Goal: Transaction & Acquisition: Purchase product/service

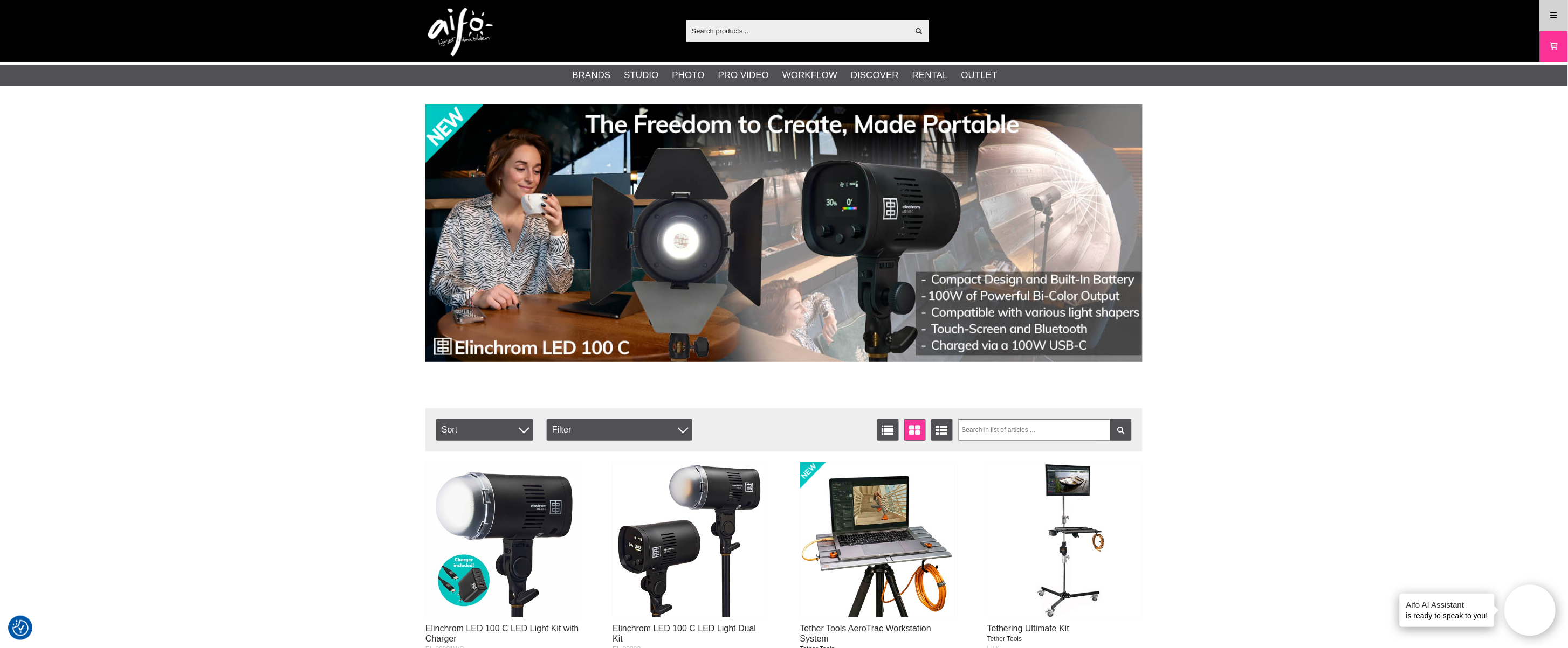
click at [1551, 20] on icon at bounding box center [1554, 16] width 9 height 12
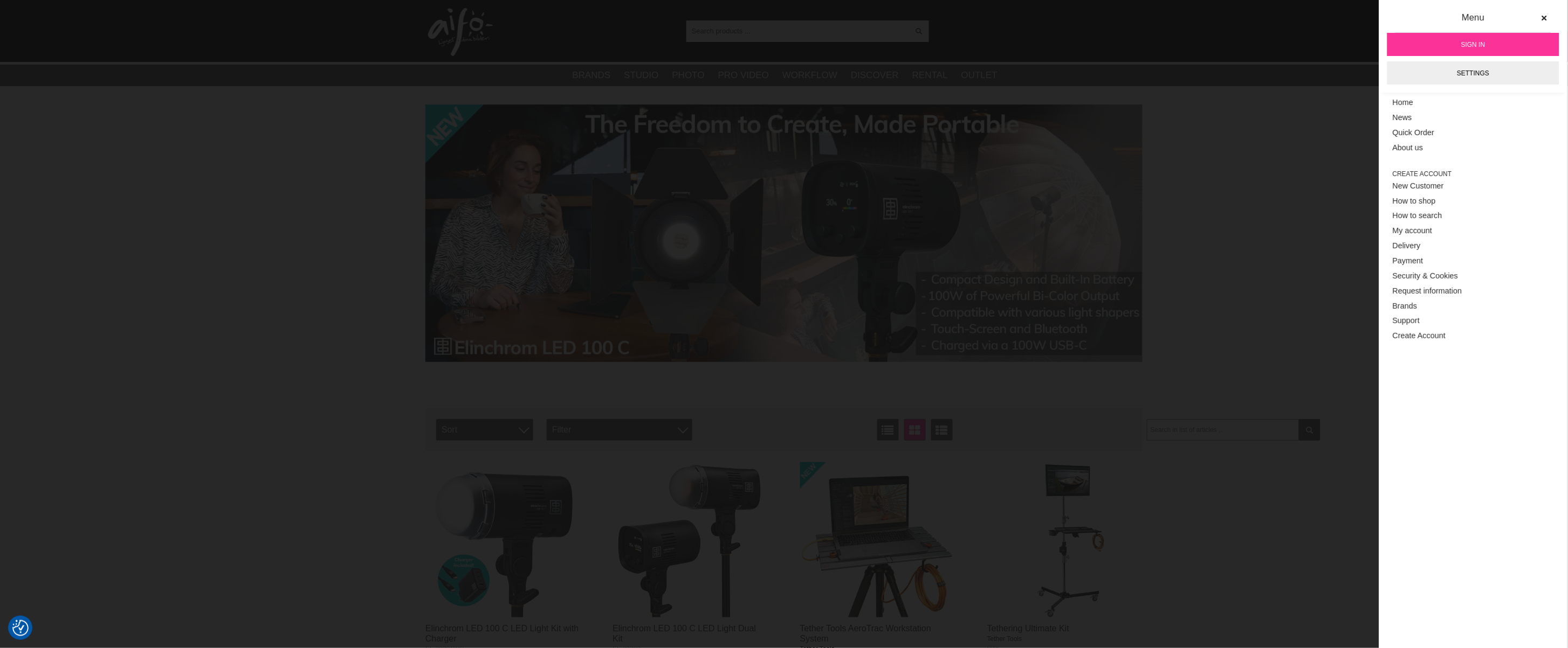
click at [1454, 43] on link "Sign in" at bounding box center [1473, 45] width 172 height 23
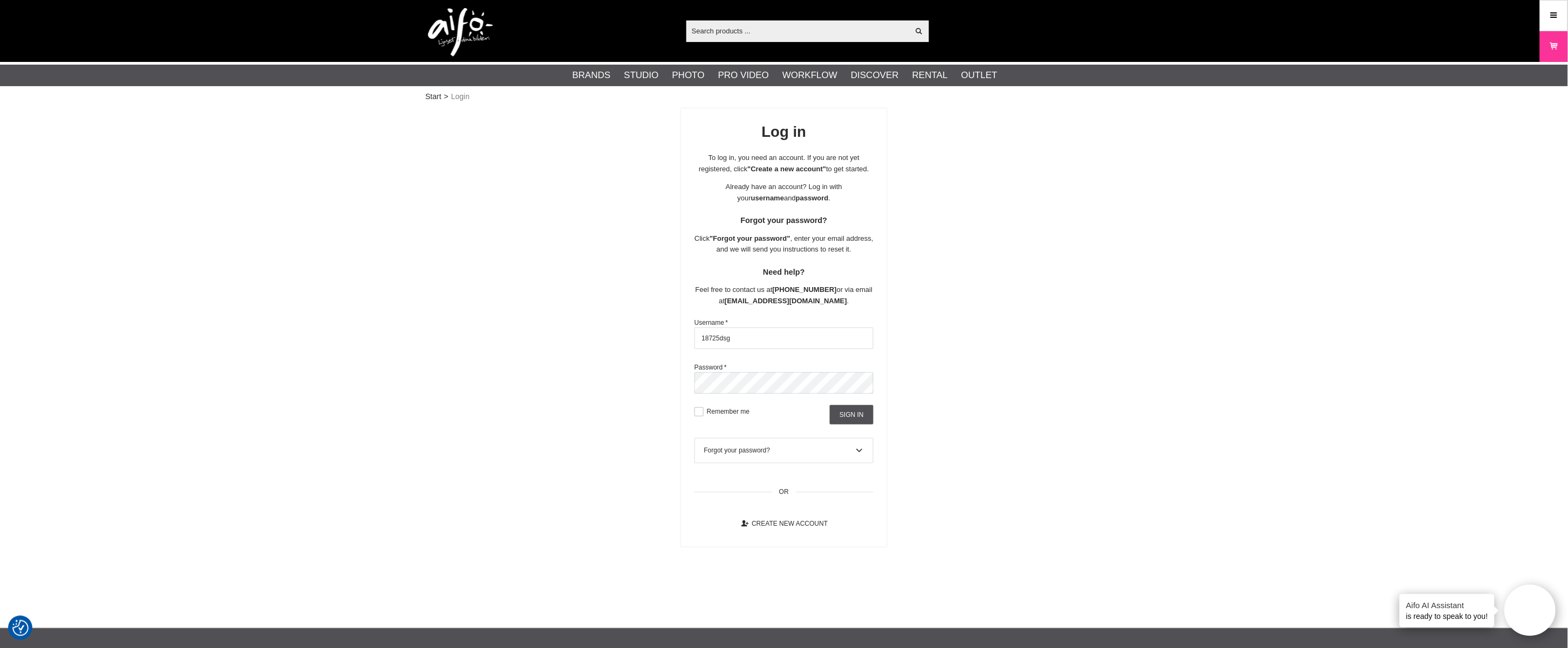
drag, startPoint x: 739, startPoint y: 341, endPoint x: 666, endPoint y: 337, distance: 73.1
click at [666, 337] on div "Log in To log in, you need an account. If you are not yet registered, click "Cr…" at bounding box center [784, 328] width 717 height 440
type input "aifo@cyberphoto.se"
click at [675, 384] on div "Log in To log in, you need an account. If you are not yet registered, click "Cr…" at bounding box center [784, 328] width 717 height 440
click at [852, 416] on input "Sign in" at bounding box center [851, 415] width 44 height 20
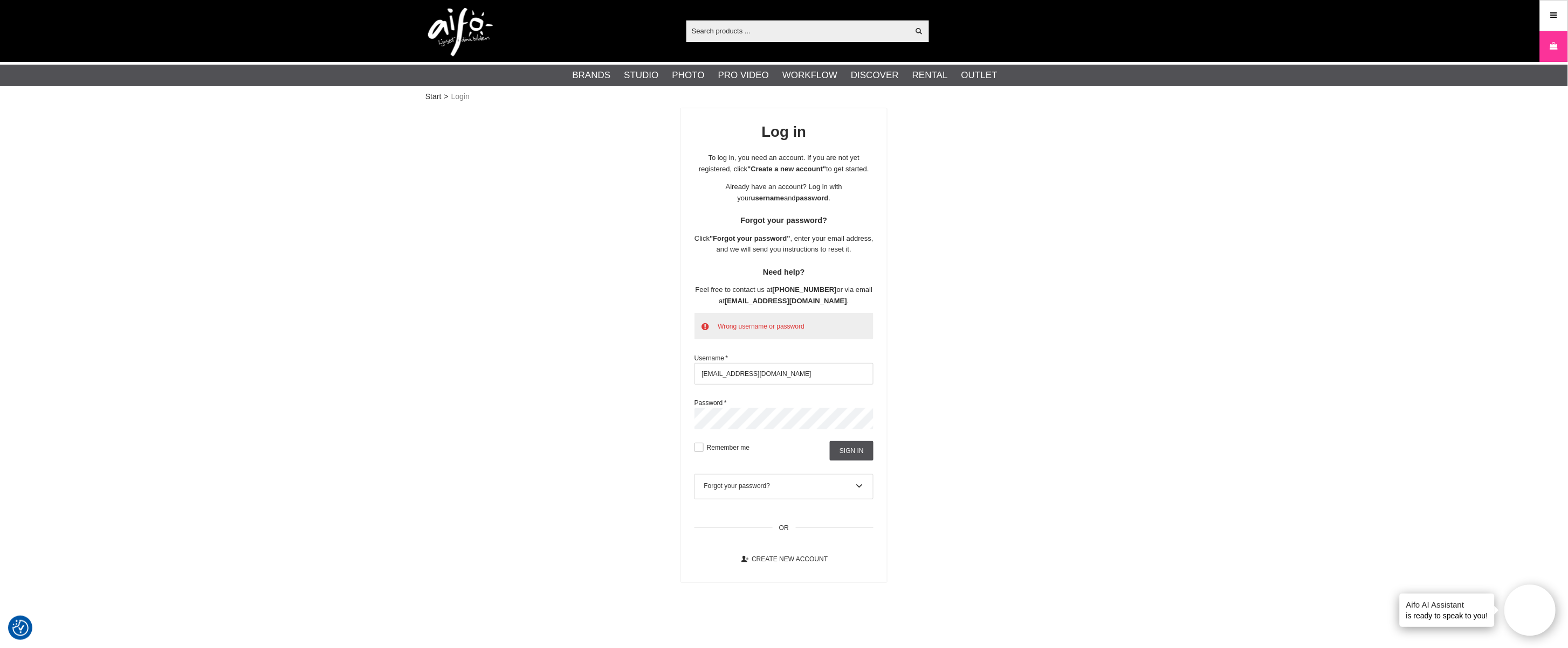
click at [660, 419] on div "Log in To log in, you need an account. If you are not yet registered, click "Cr…" at bounding box center [784, 345] width 717 height 475
click at [850, 455] on input "Sign in" at bounding box center [851, 451] width 44 height 20
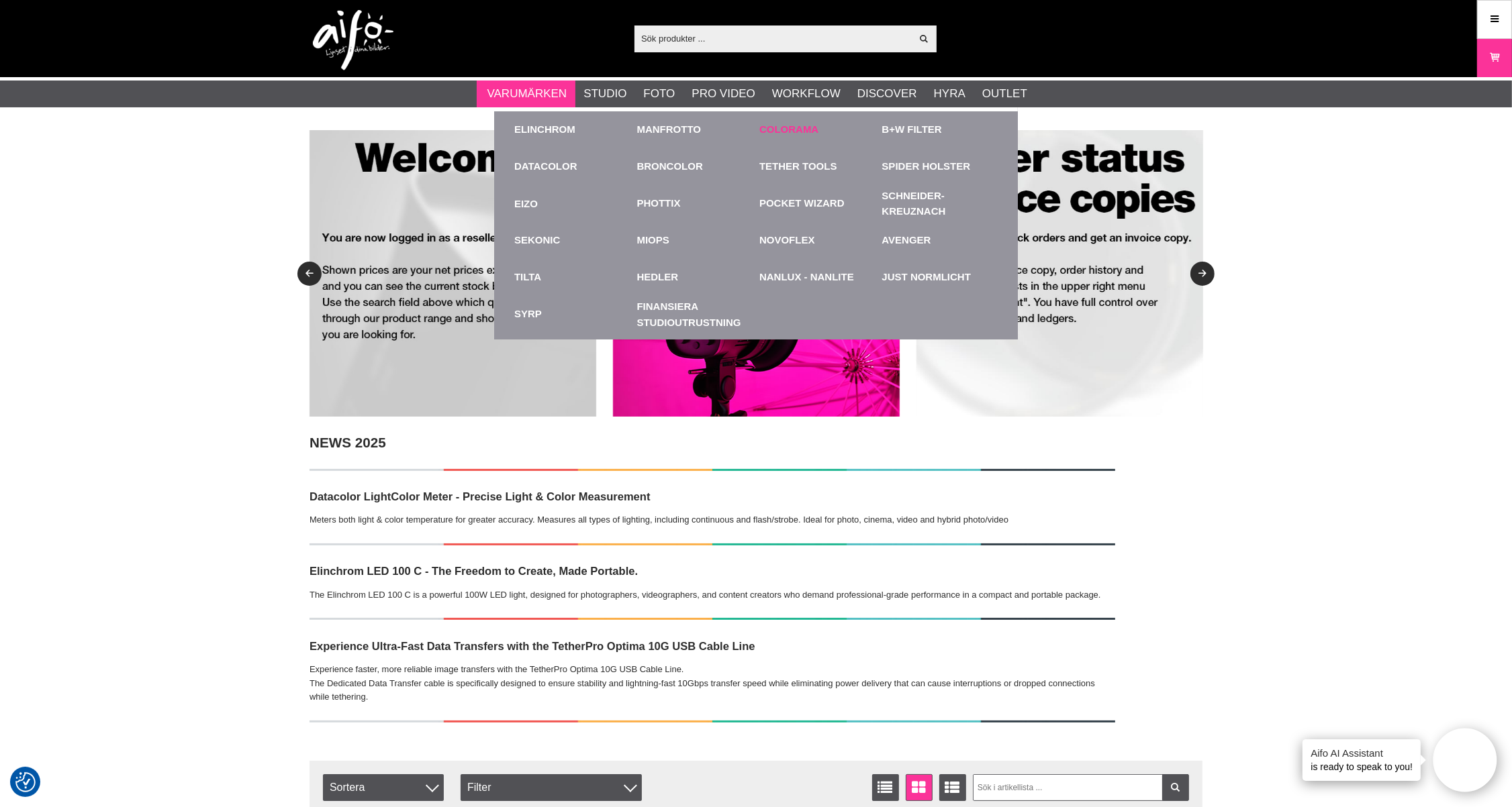
click at [780, 126] on link "Colorama" at bounding box center [789, 130] width 59 height 15
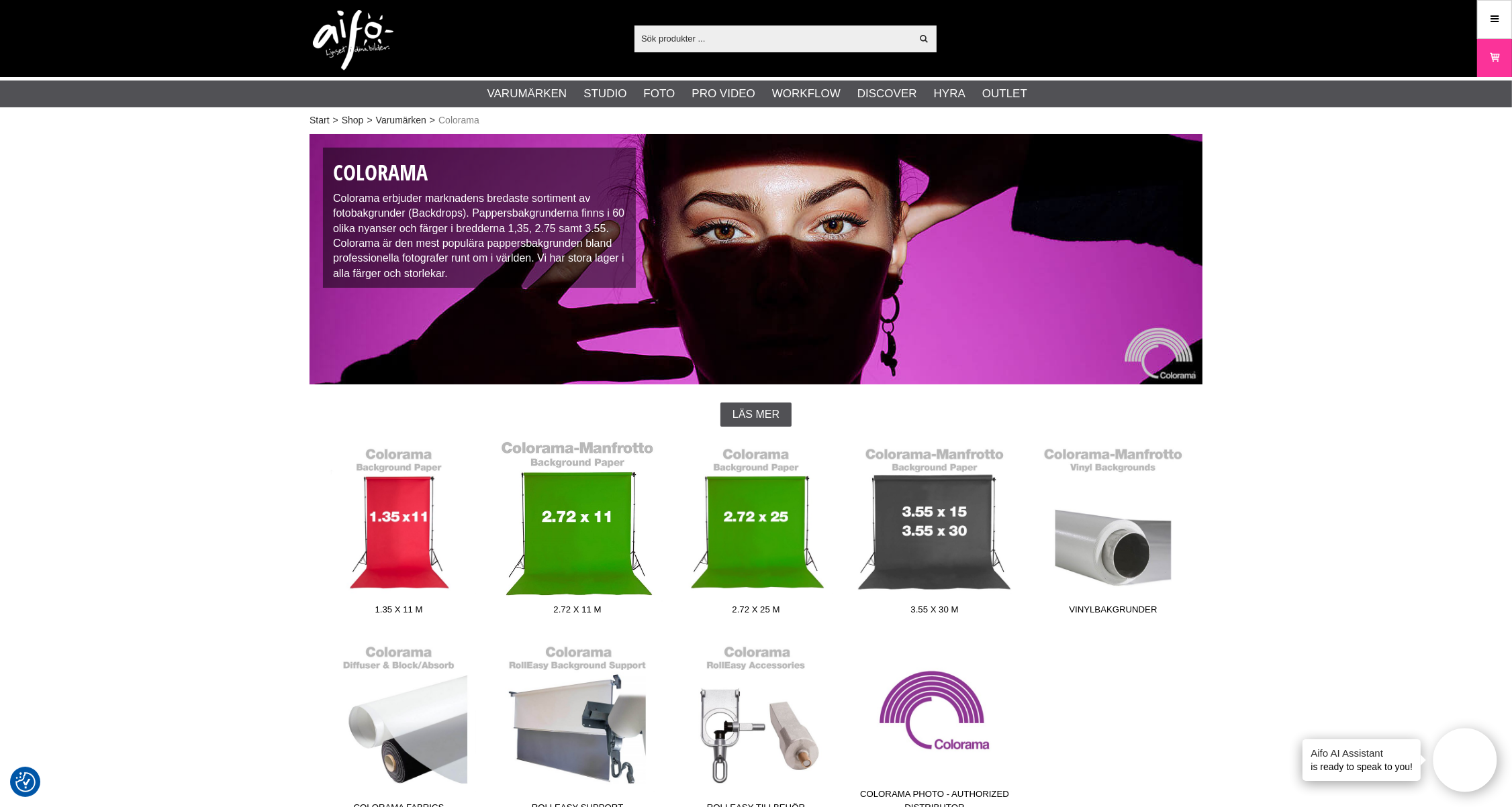
click at [585, 532] on link "2.72 x 11 m" at bounding box center [578, 530] width 178 height 181
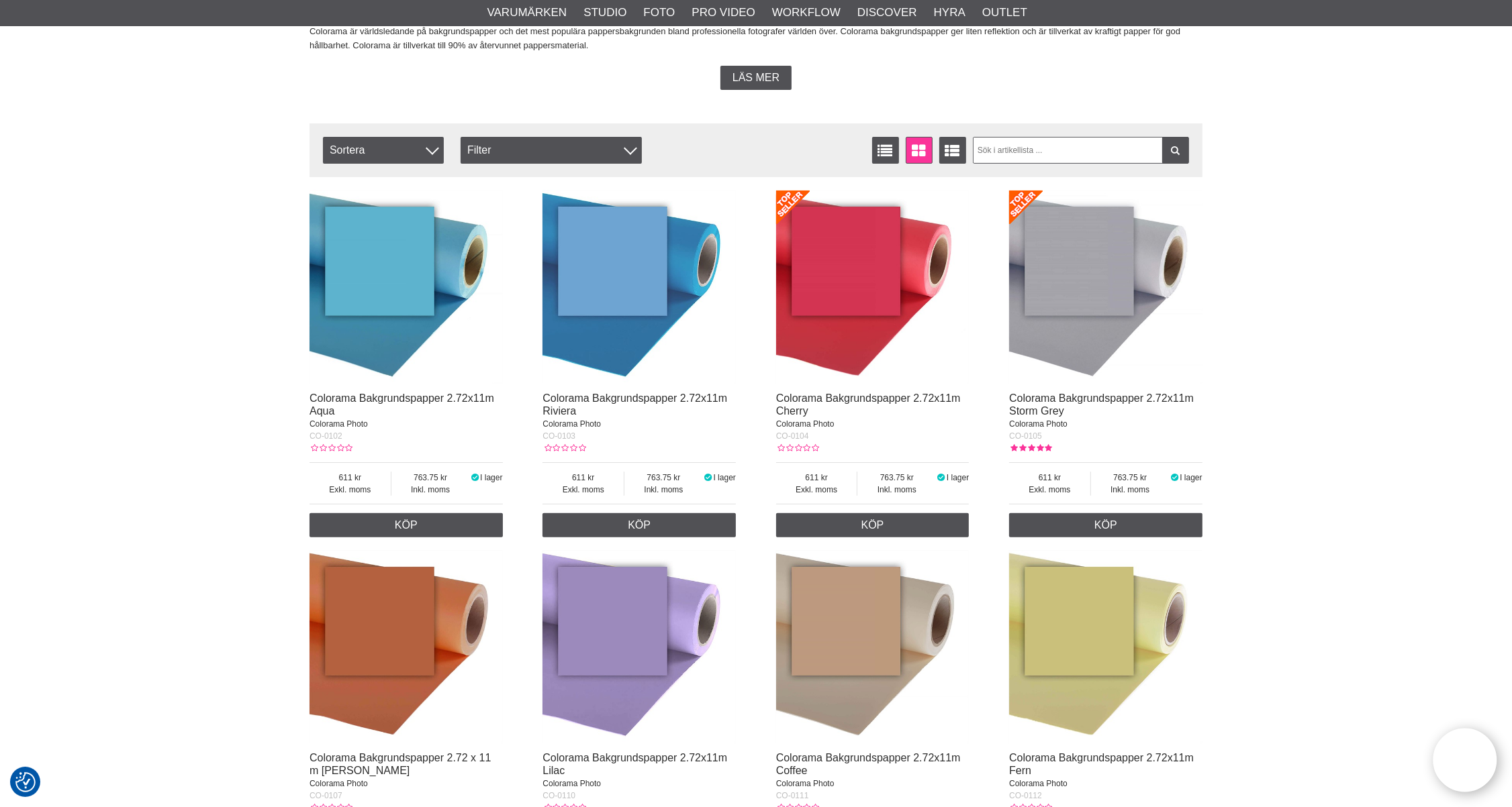
scroll to position [373, 0]
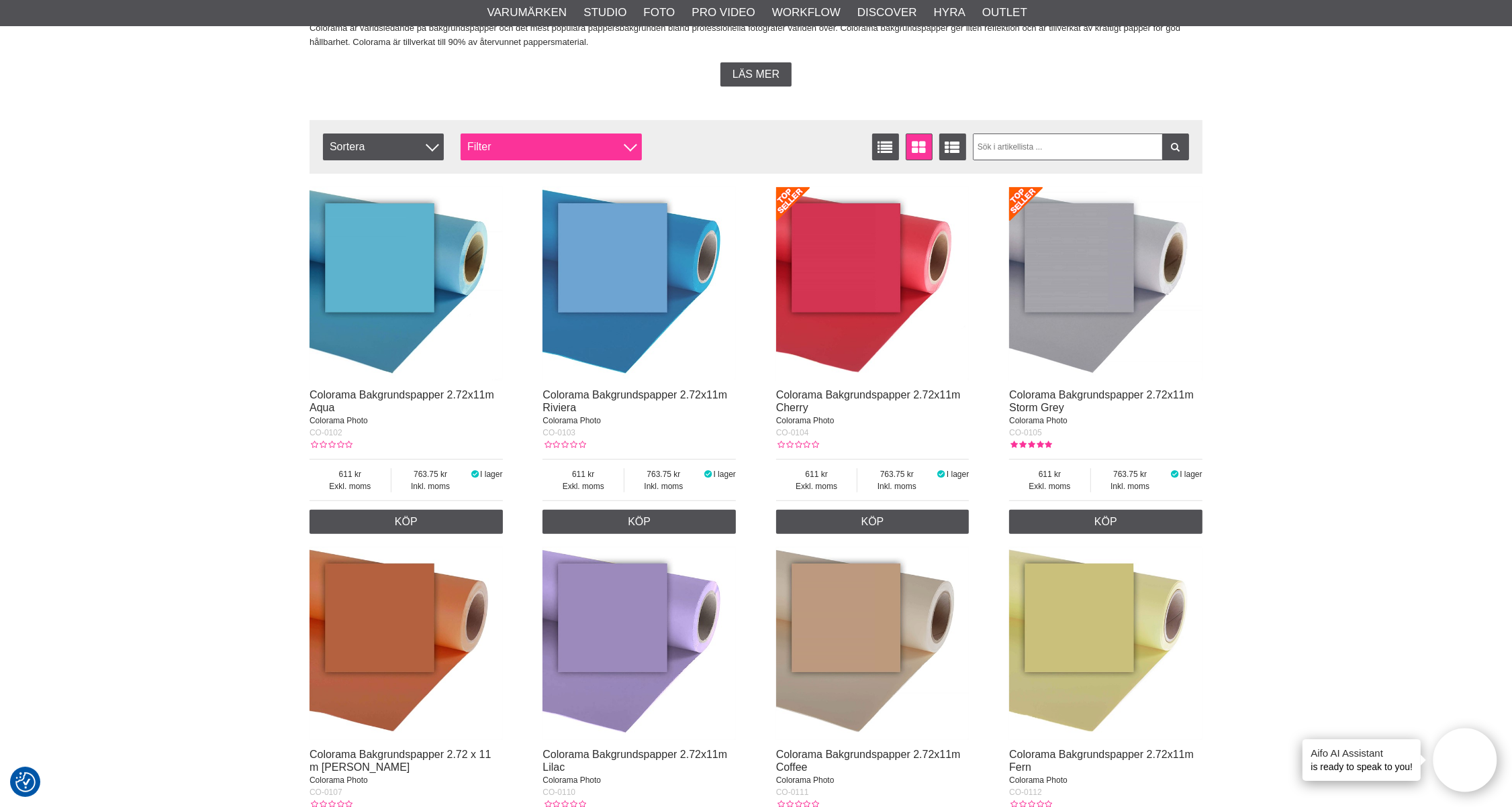
click at [627, 144] on div at bounding box center [631, 146] width 13 height 13
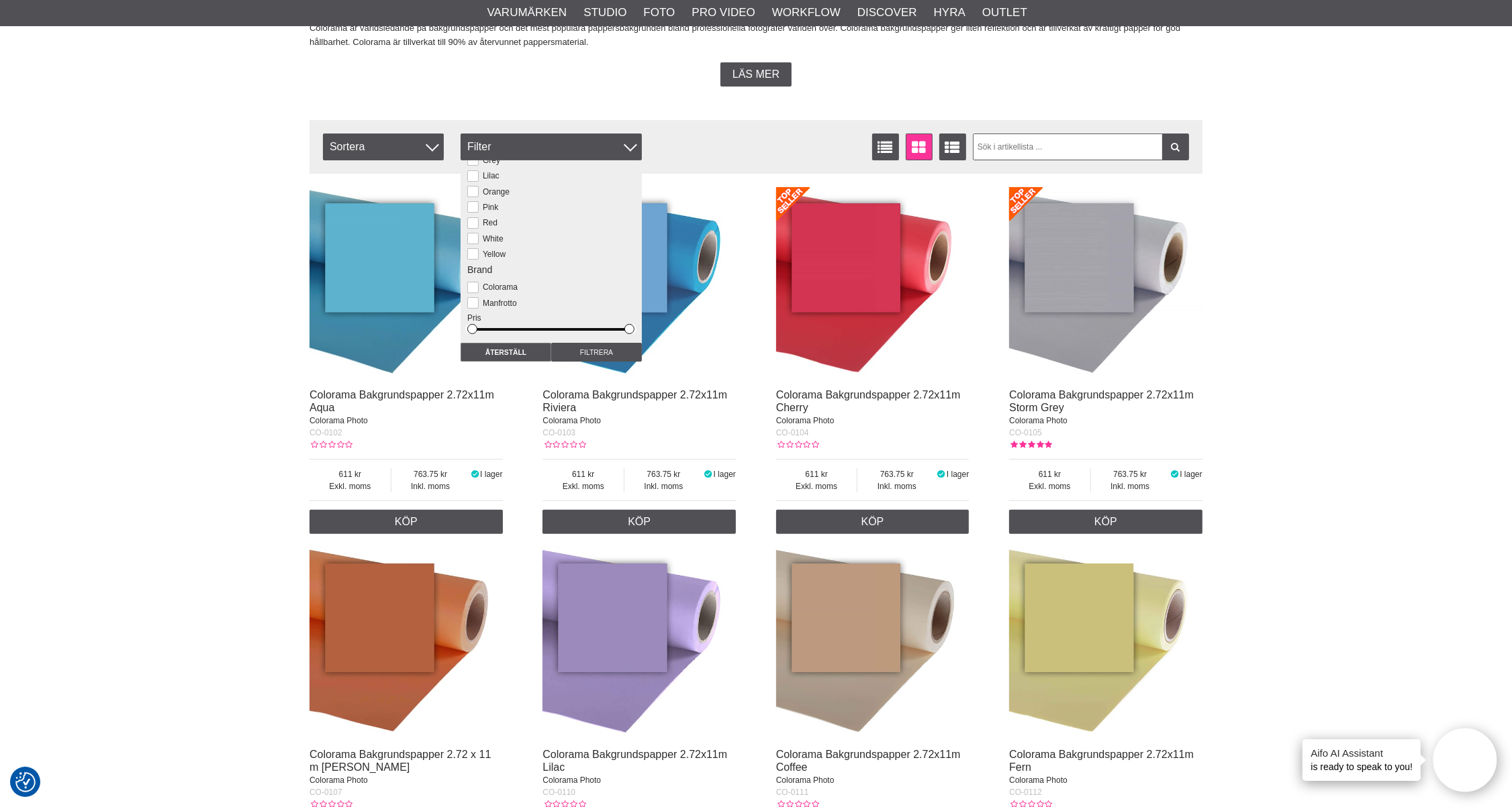
scroll to position [111, 0]
click at [475, 238] on button at bounding box center [473, 237] width 12 height 12
click at [588, 347] on input "Filtrera" at bounding box center [597, 353] width 91 height 19
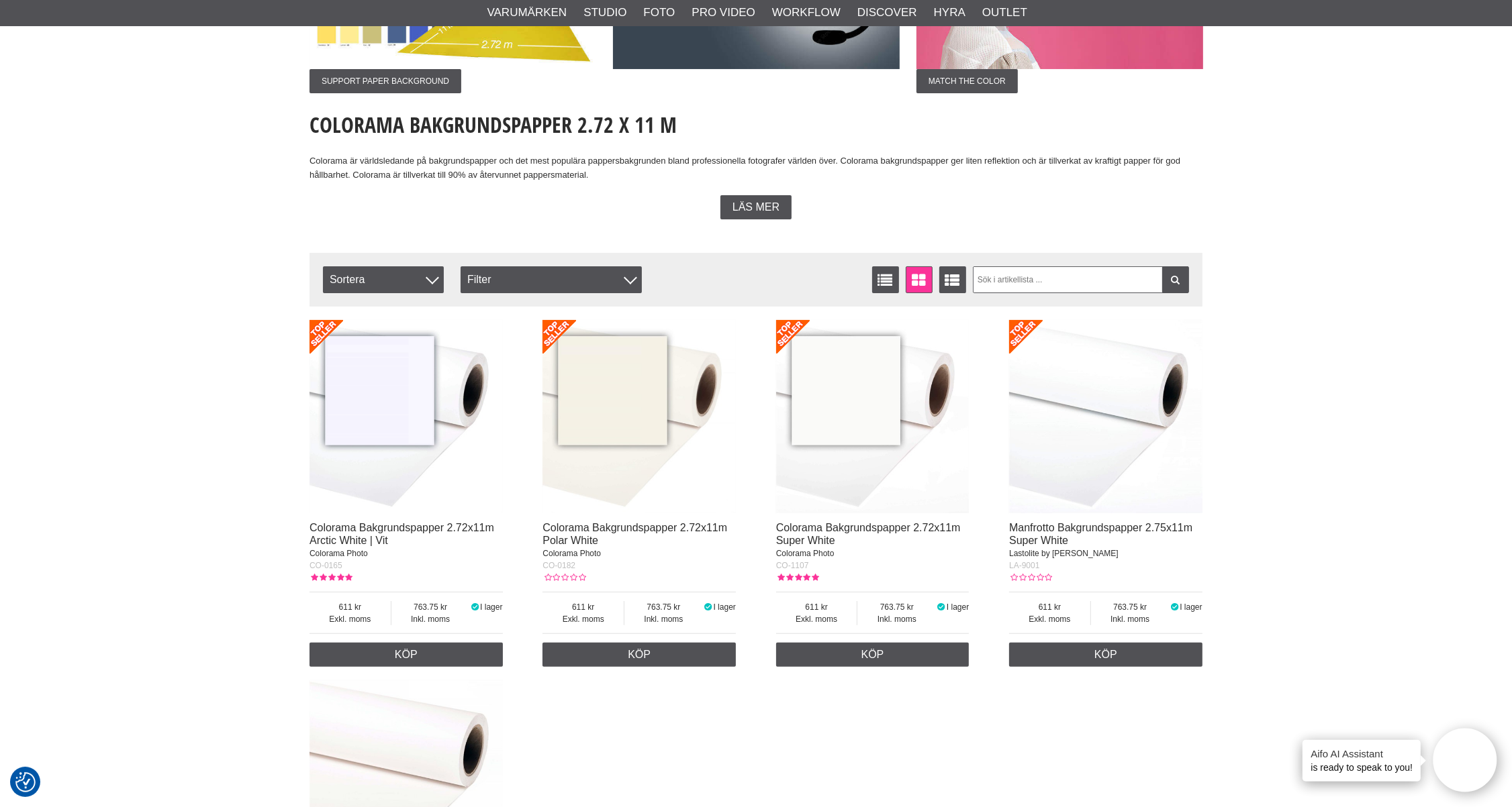
scroll to position [373, 0]
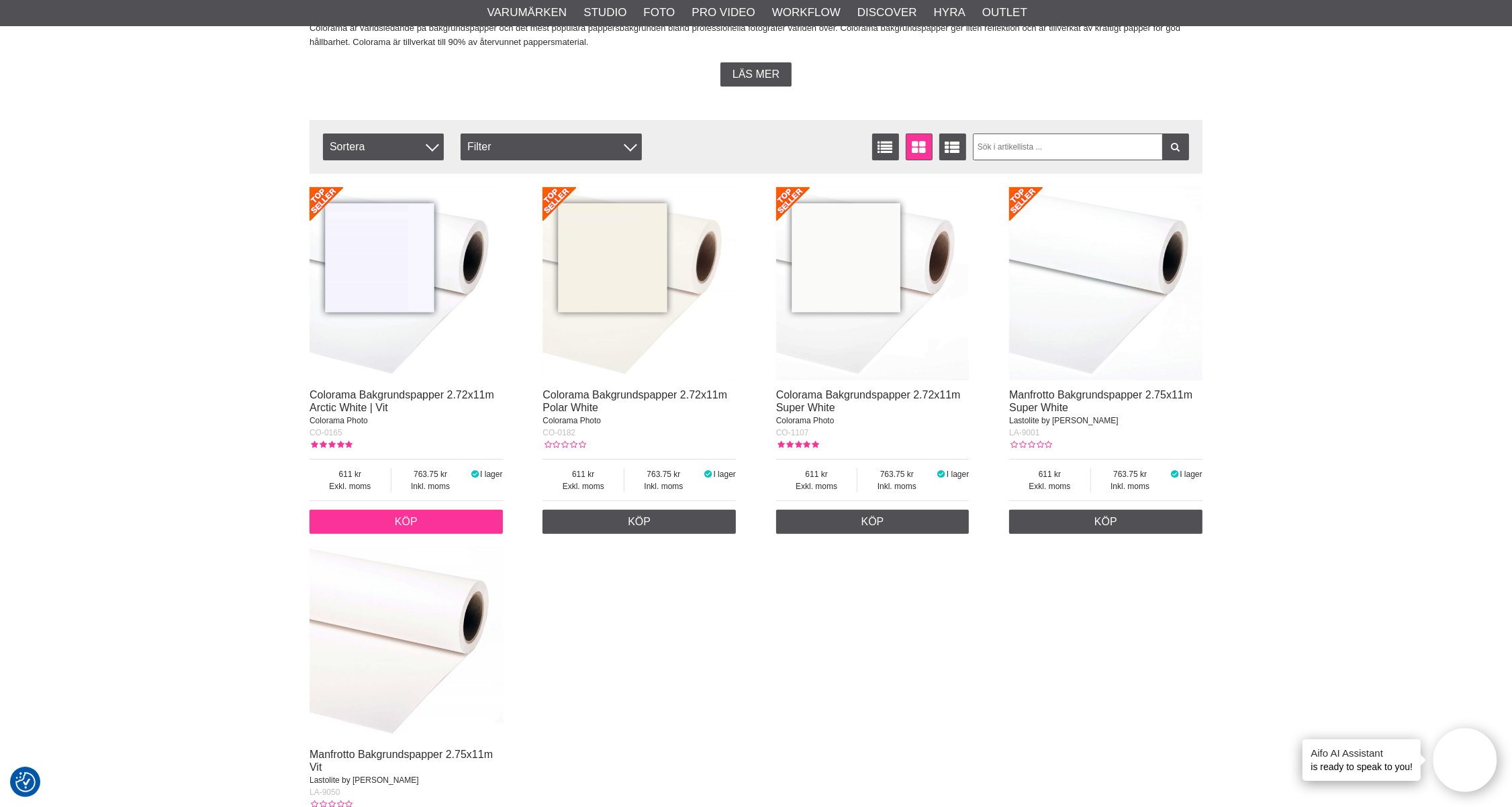
click at [395, 515] on link "Köp" at bounding box center [407, 522] width 194 height 24
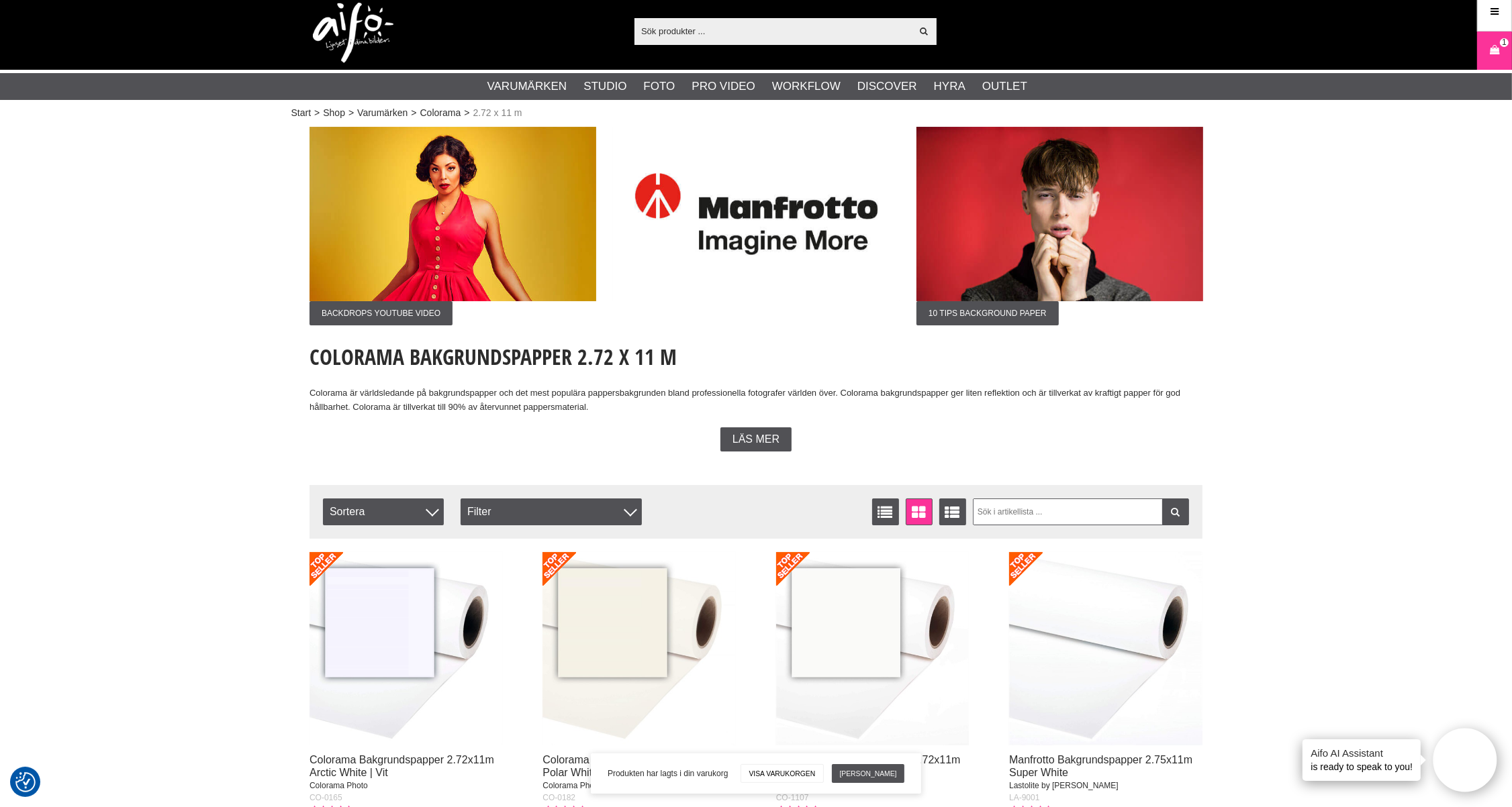
scroll to position [0, 0]
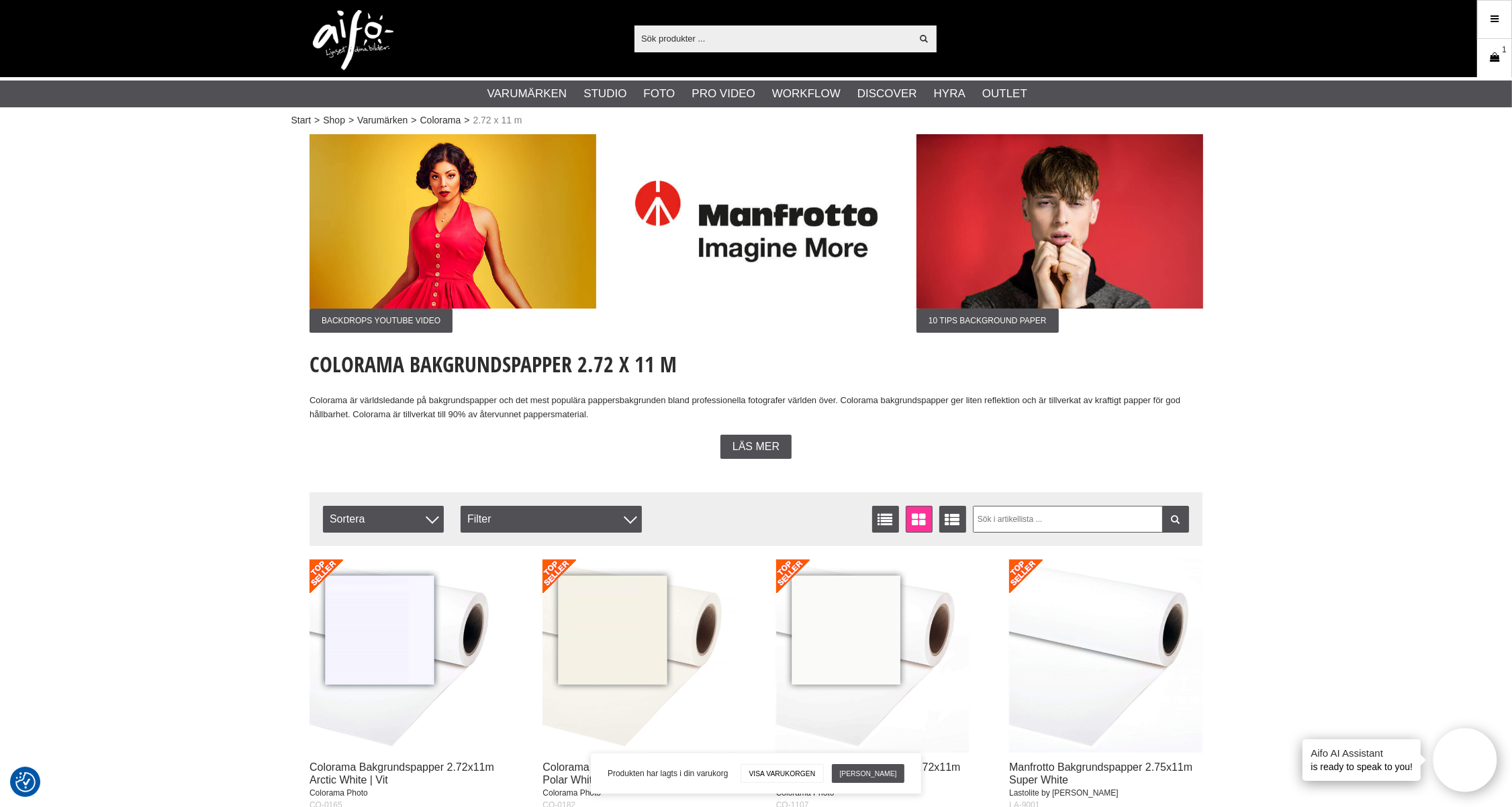
click at [1489, 61] on icon at bounding box center [1494, 58] width 13 height 15
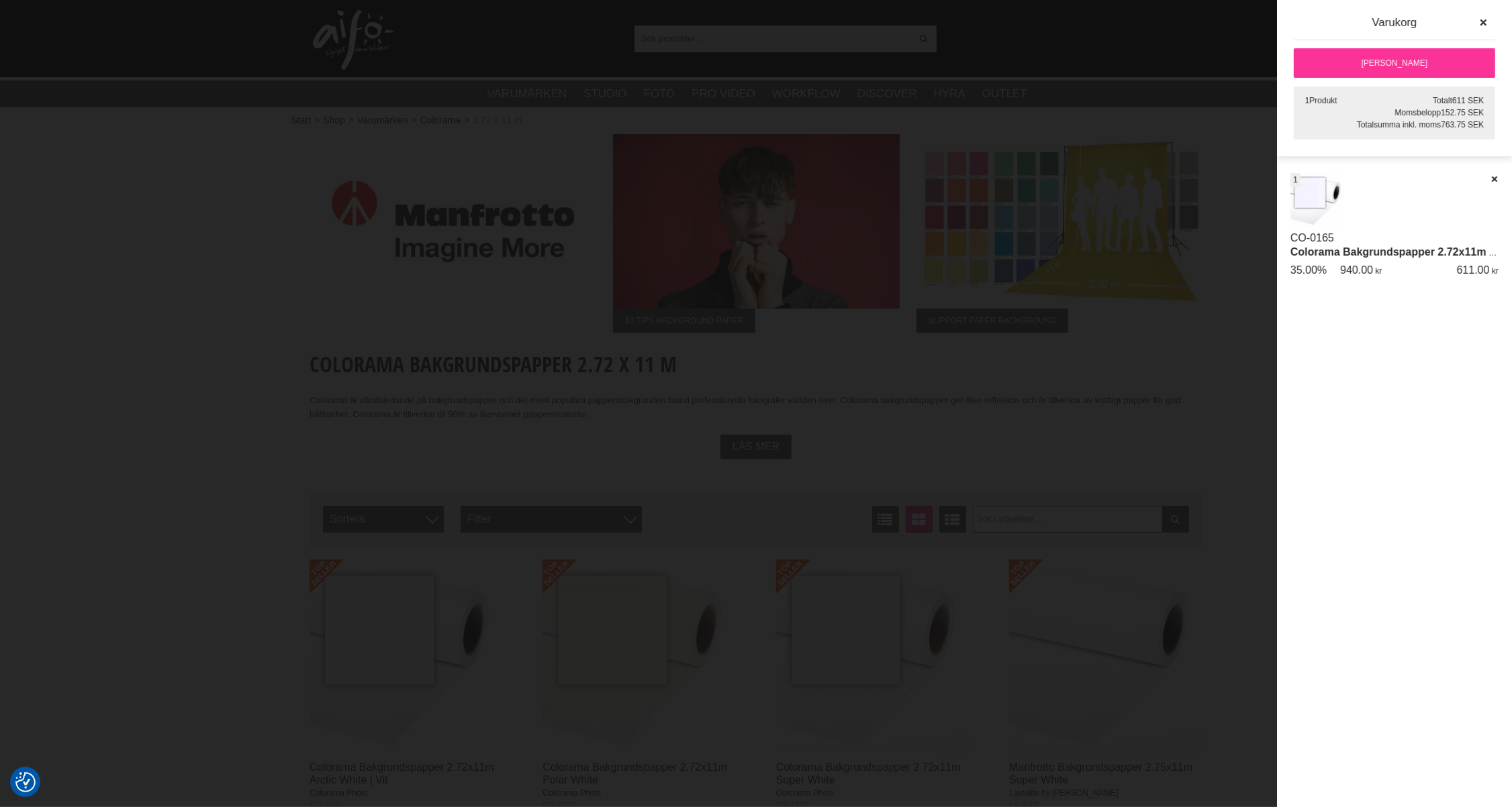
click at [1394, 56] on link "[PERSON_NAME]" at bounding box center [1394, 62] width 201 height 29
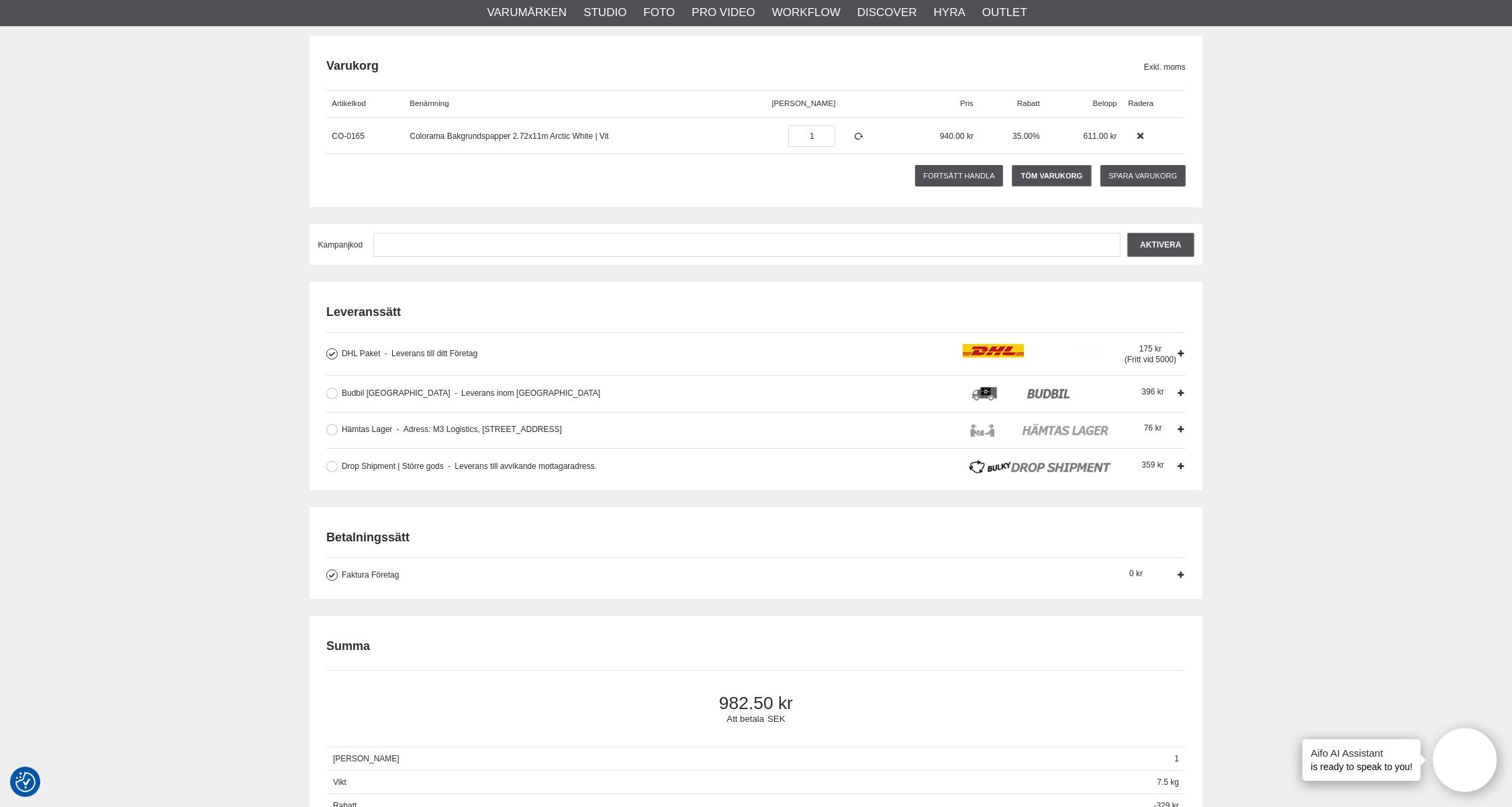
scroll to position [149, 0]
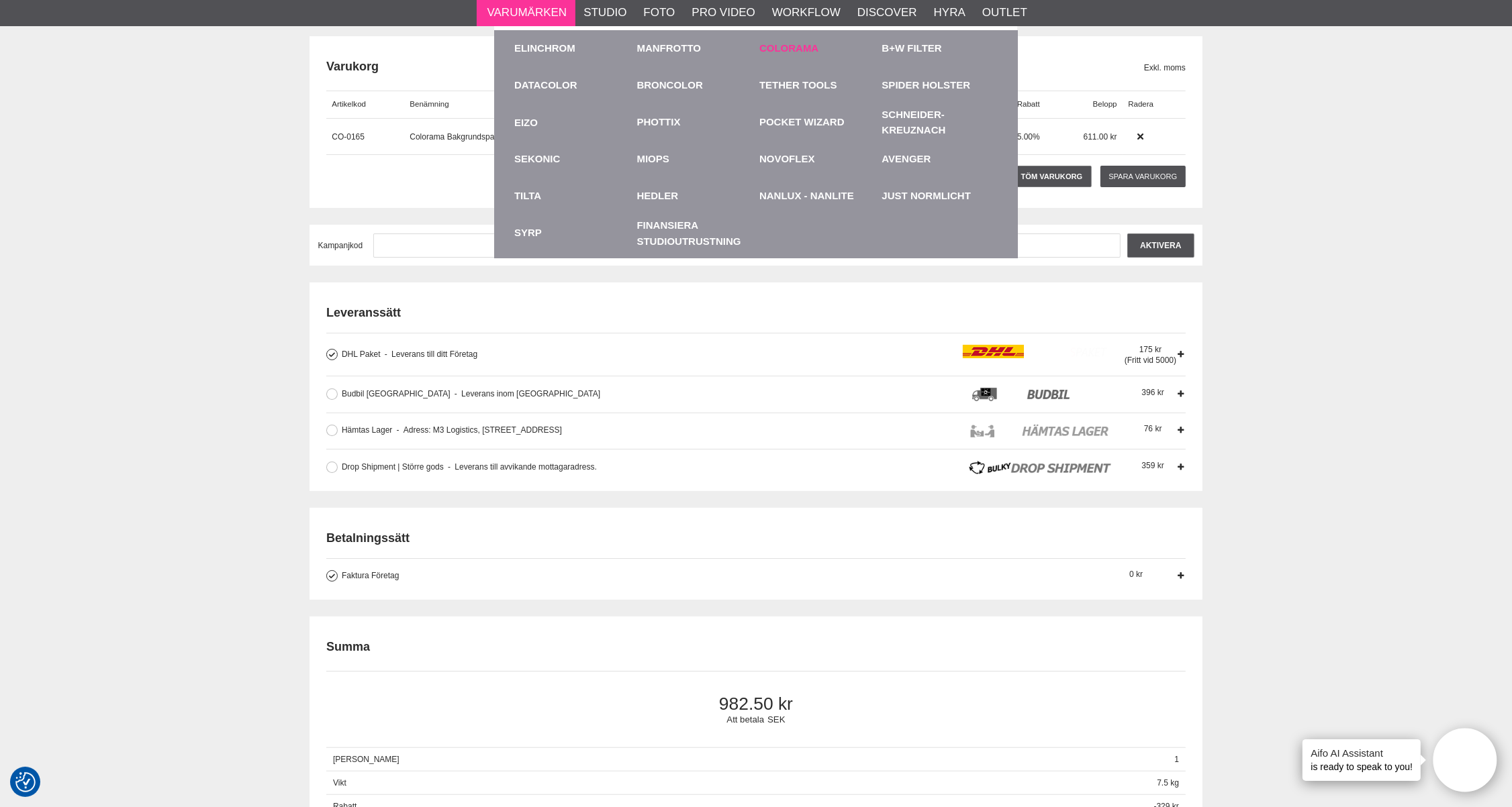
click at [775, 50] on link "Colorama" at bounding box center [789, 49] width 59 height 15
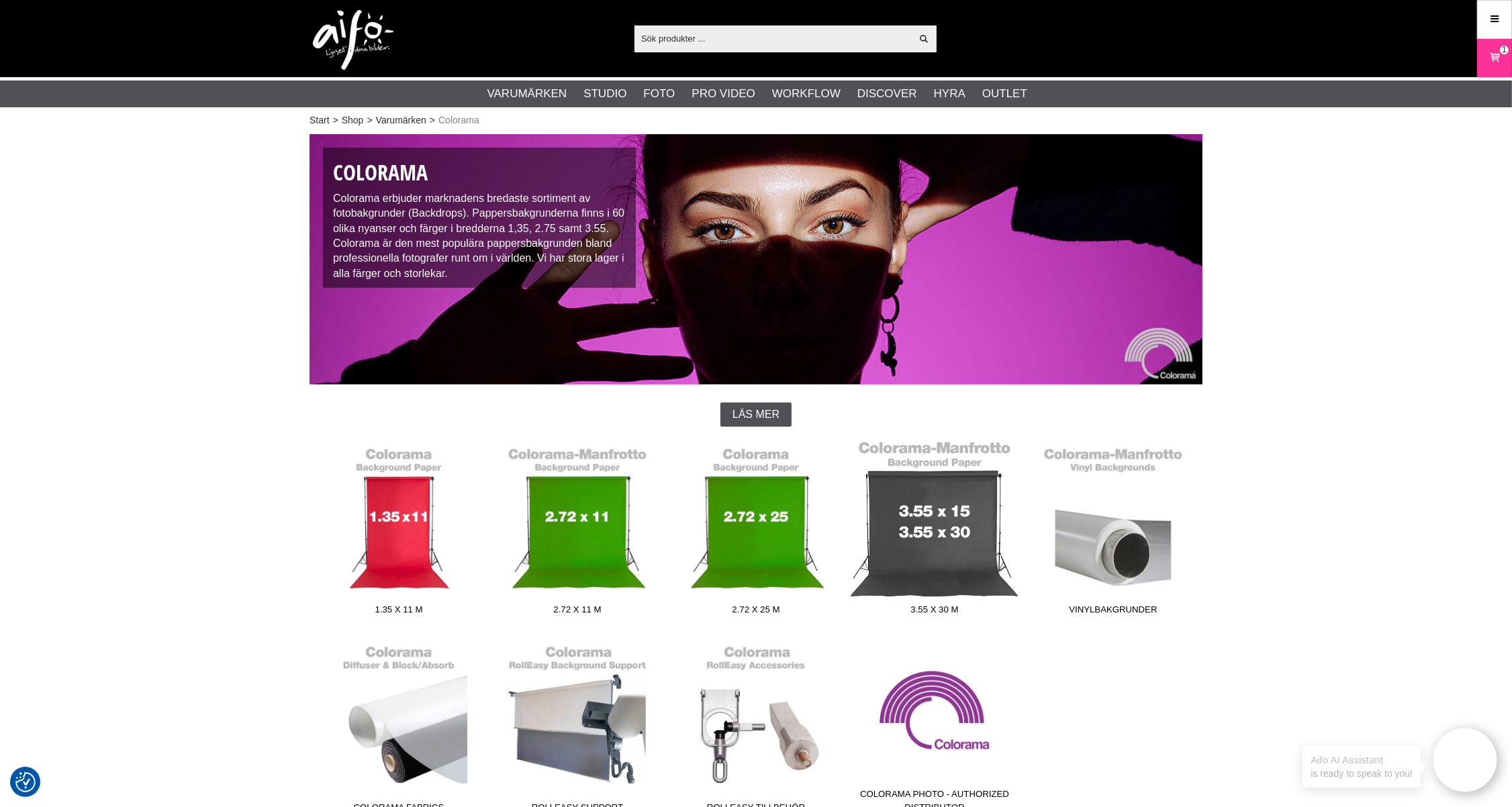
click at [928, 524] on link "3.55 x 30 m" at bounding box center [934, 530] width 178 height 181
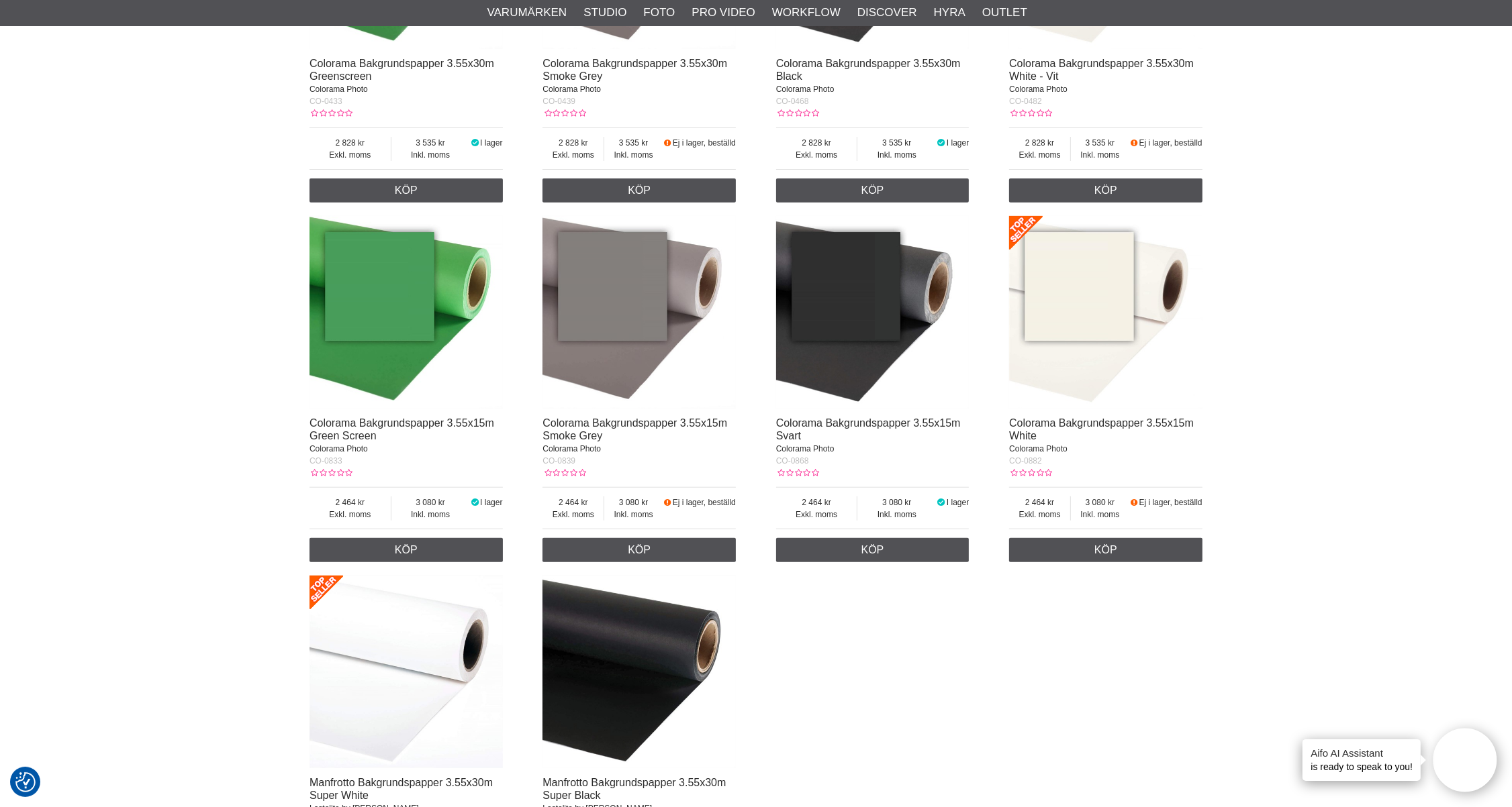
scroll to position [672, 0]
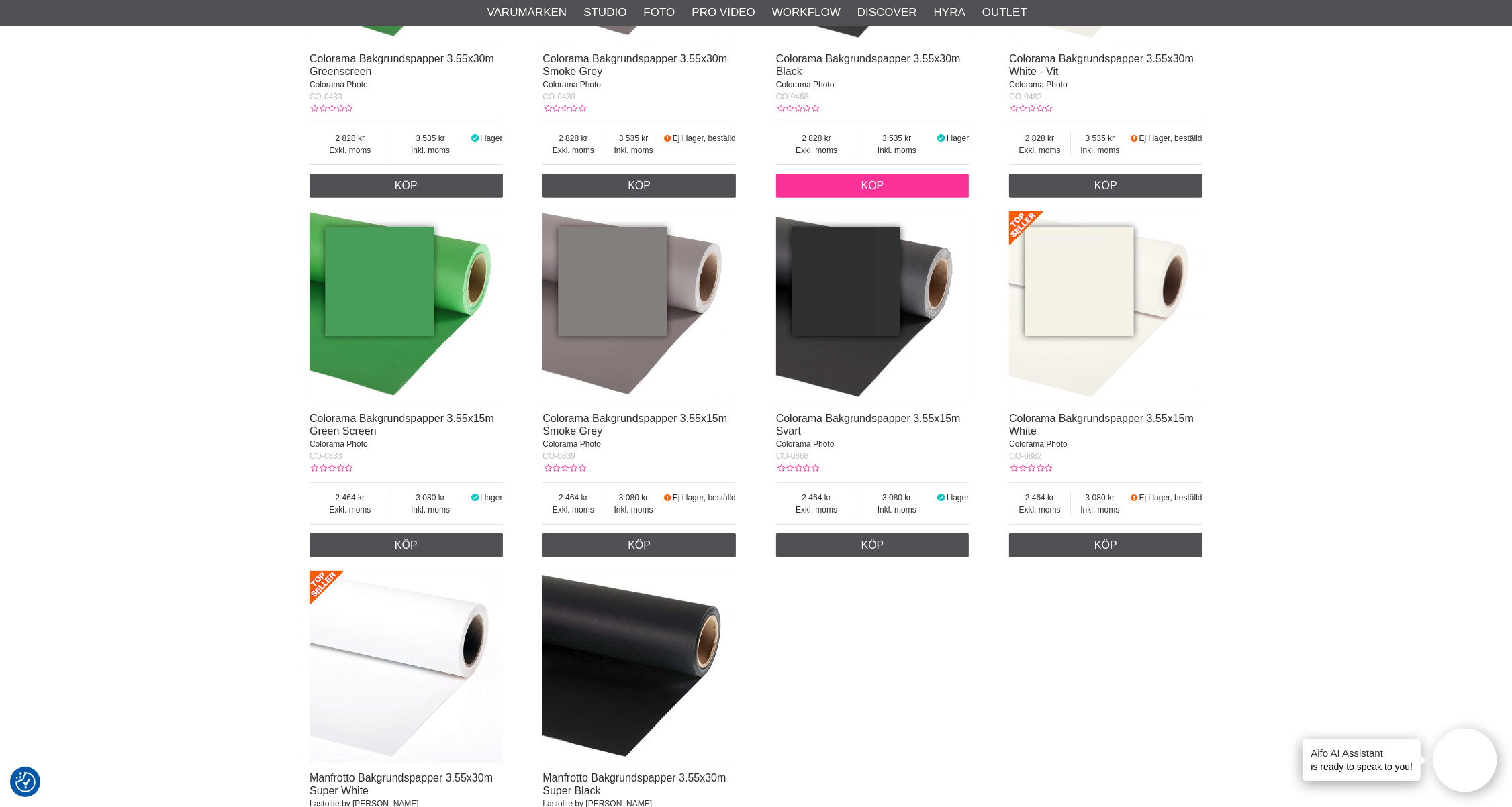
click at [880, 186] on link "Köp" at bounding box center [873, 186] width 194 height 24
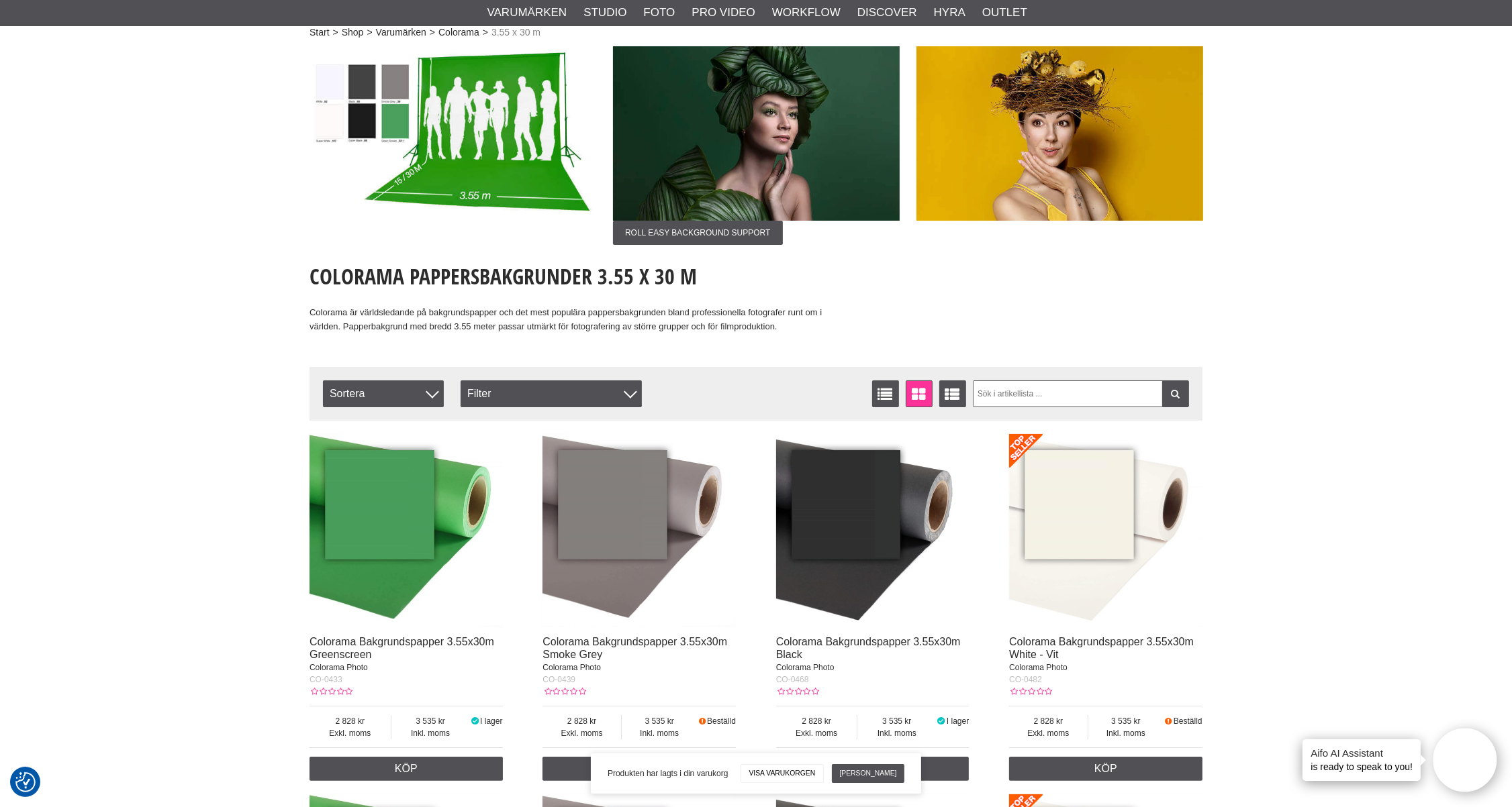
scroll to position [0, 0]
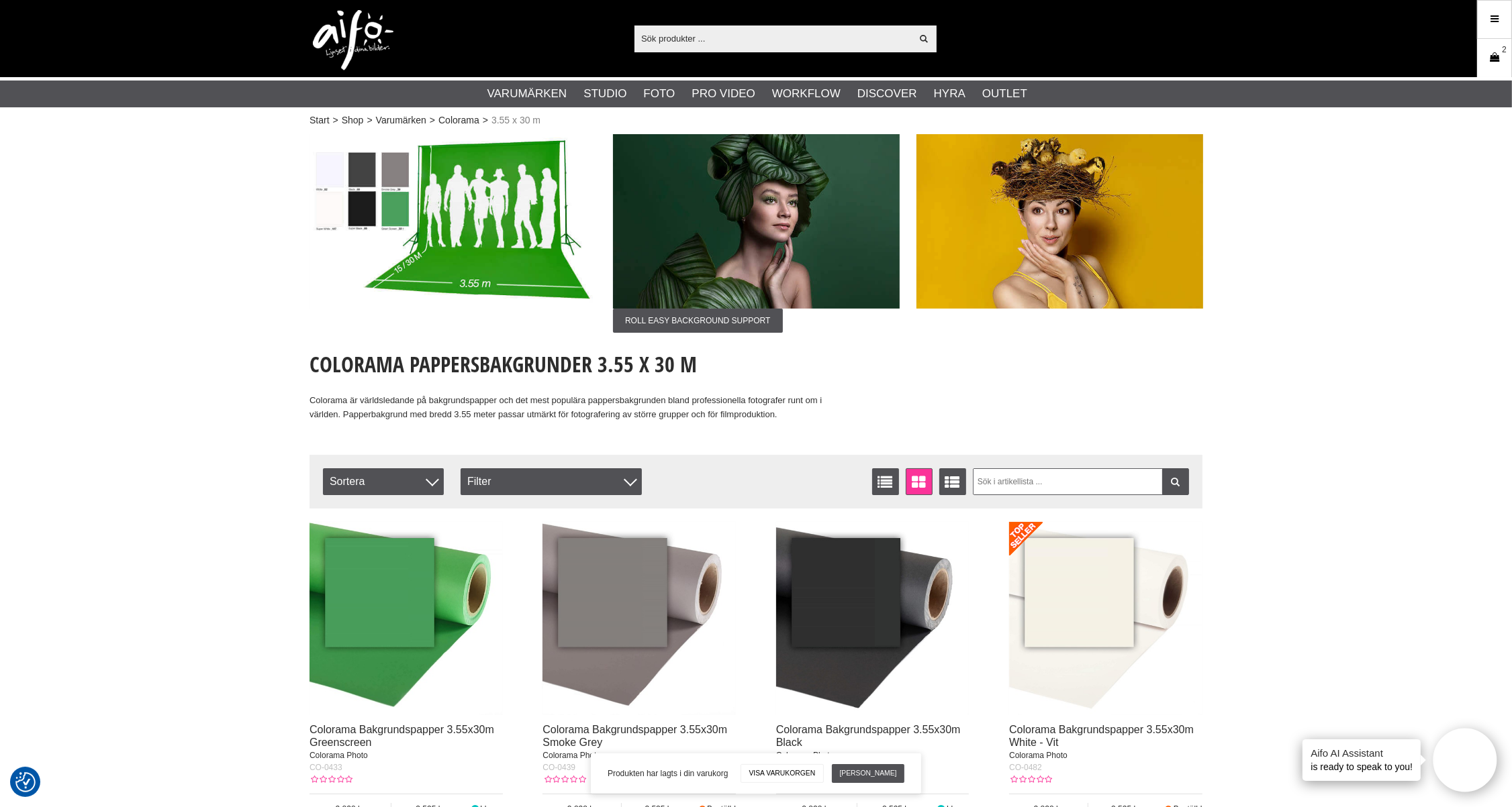
click at [1489, 51] on icon at bounding box center [1494, 58] width 13 height 15
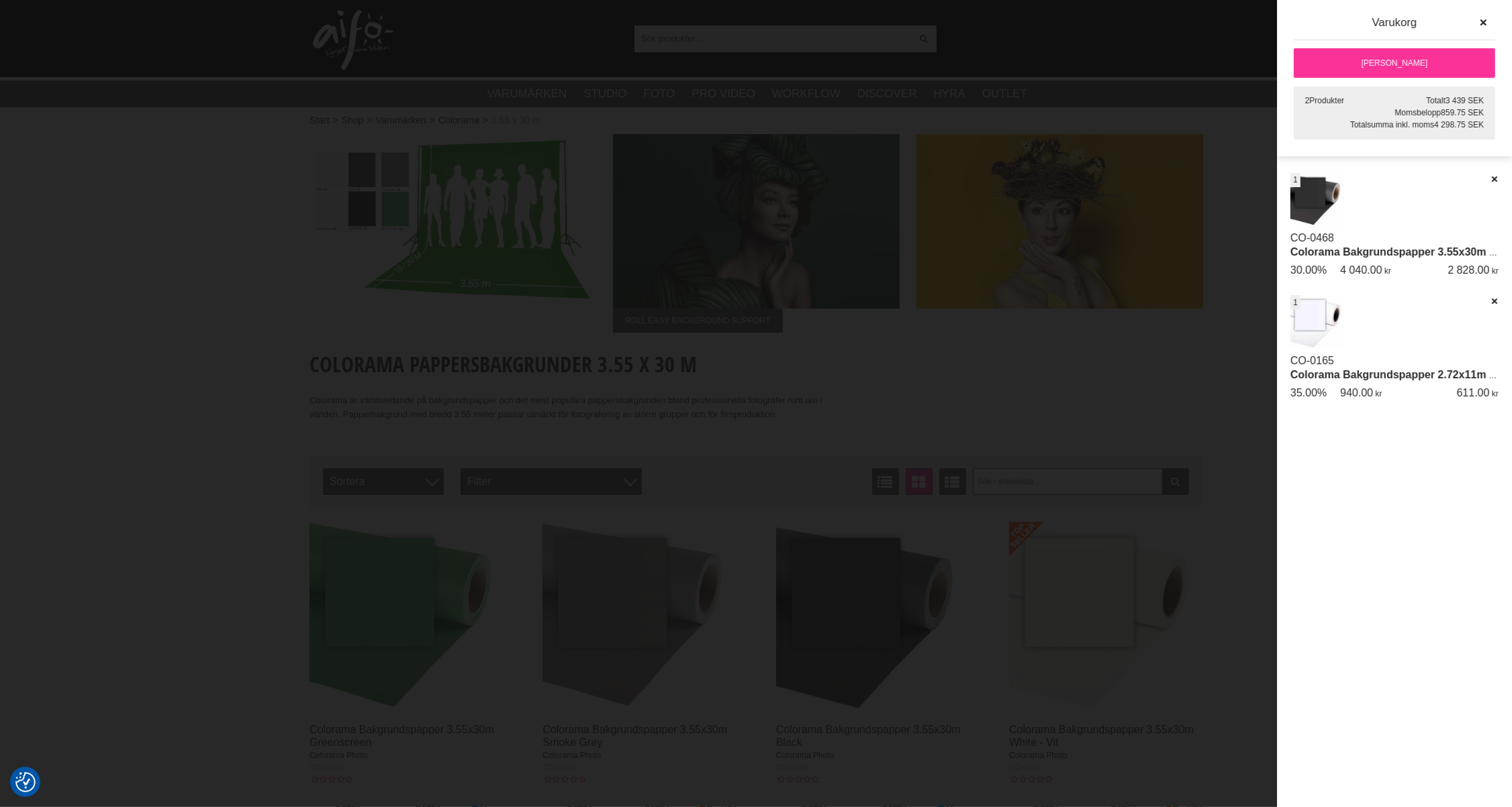
click at [1366, 65] on link "[PERSON_NAME]" at bounding box center [1394, 62] width 201 height 29
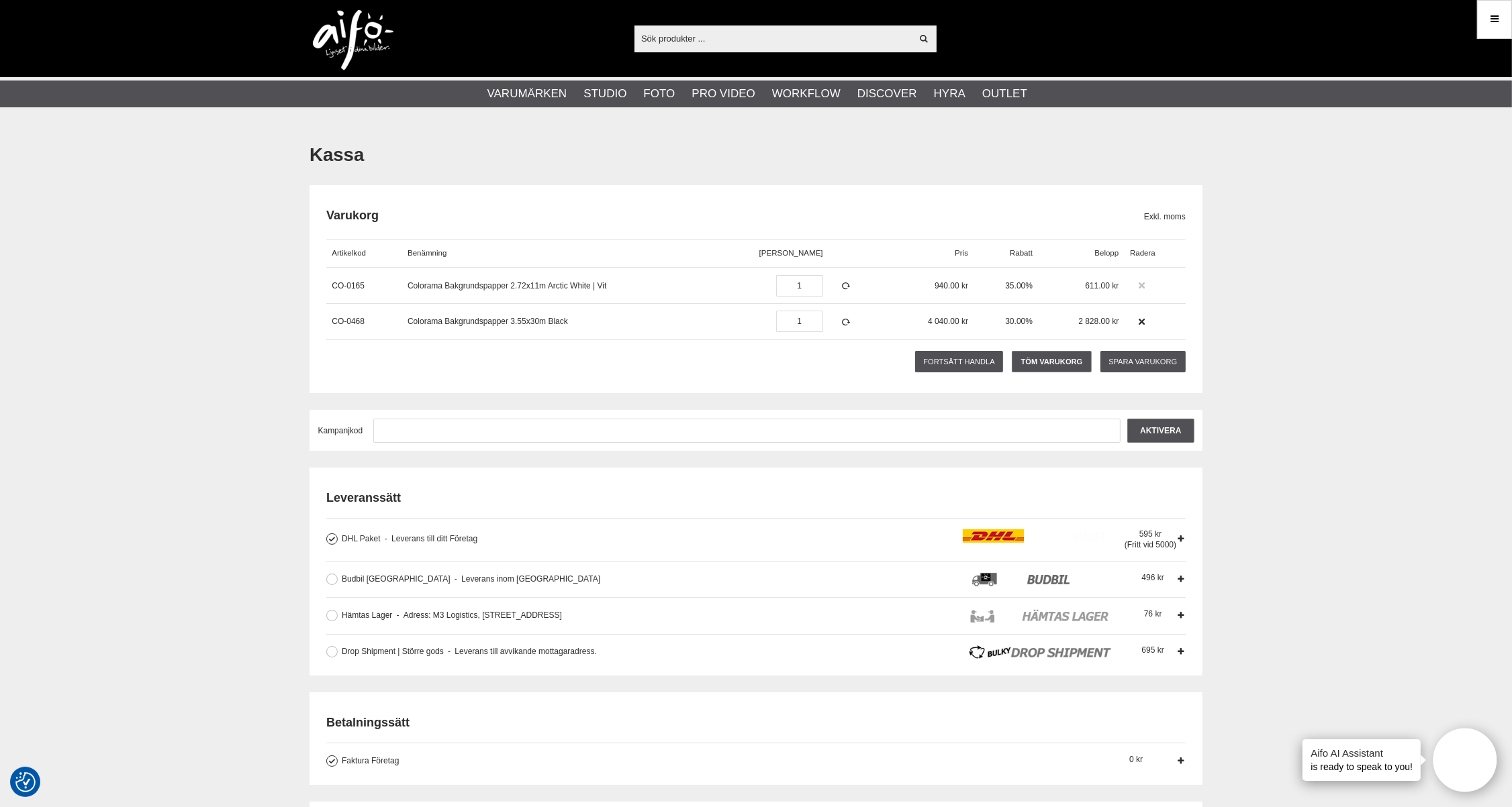
click at [1139, 283] on icon at bounding box center [1142, 285] width 9 height 9
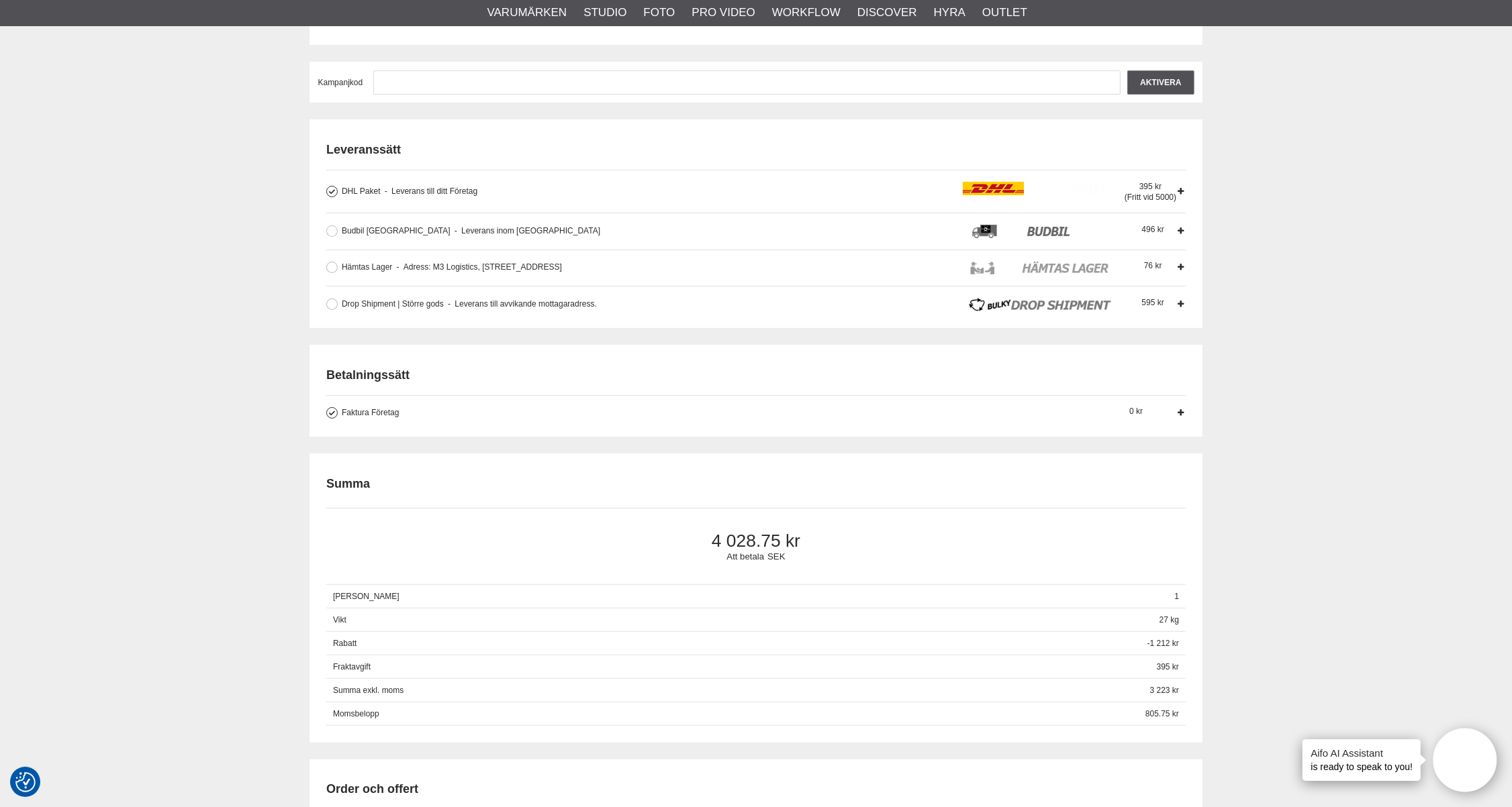
scroll to position [373, 0]
